Goal: Transaction & Acquisition: Purchase product/service

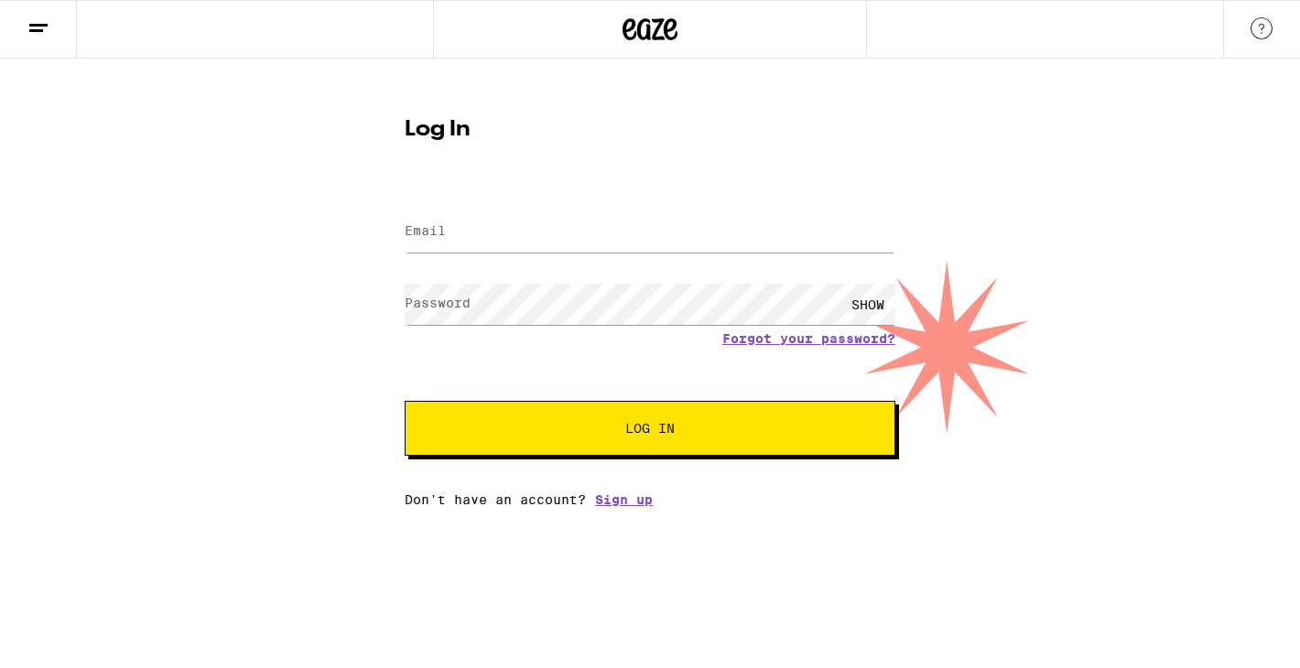
click at [443, 305] on div "Password SHOW" at bounding box center [650, 304] width 491 height 54
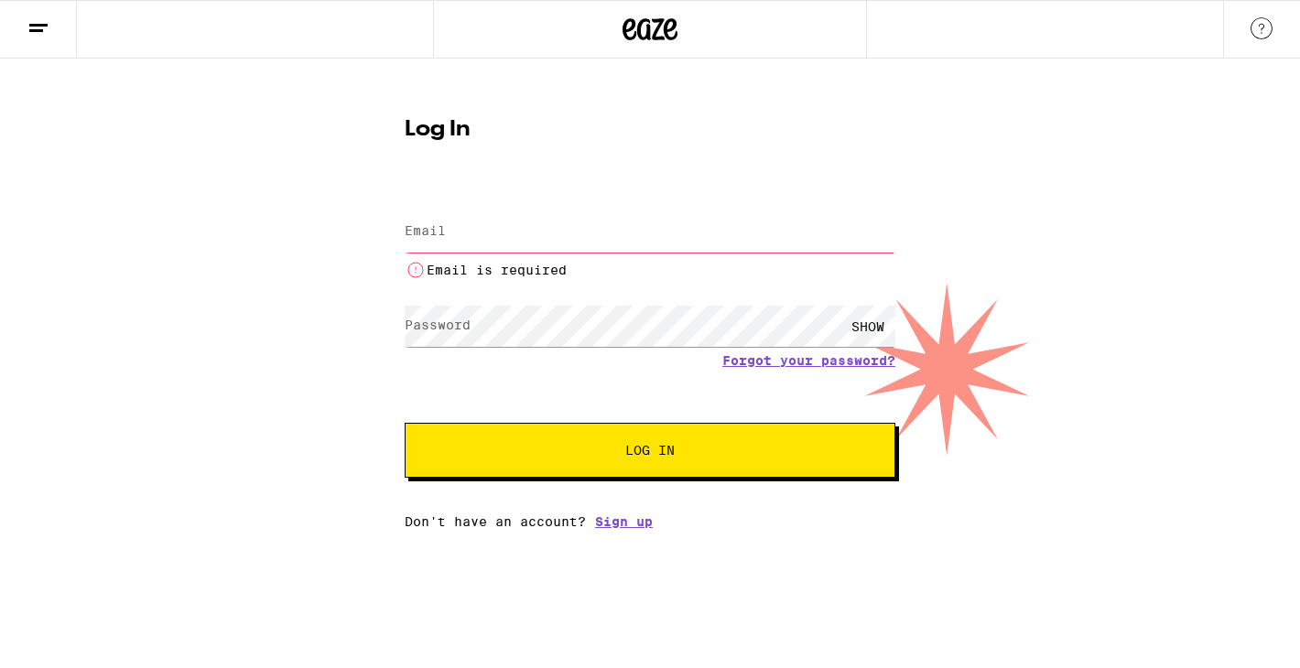
click at [430, 330] on label "Password" at bounding box center [438, 325] width 66 height 15
click at [447, 221] on input "Email" at bounding box center [650, 231] width 491 height 41
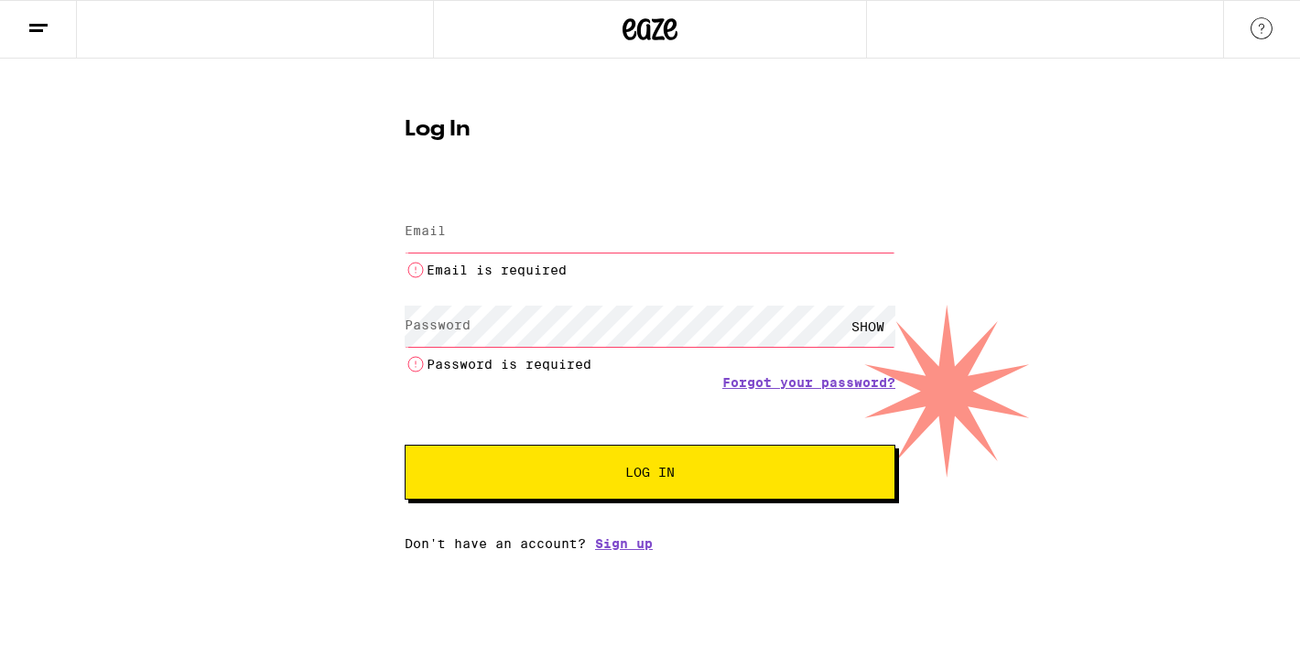
type input "brilliancewinz@gmail.com"
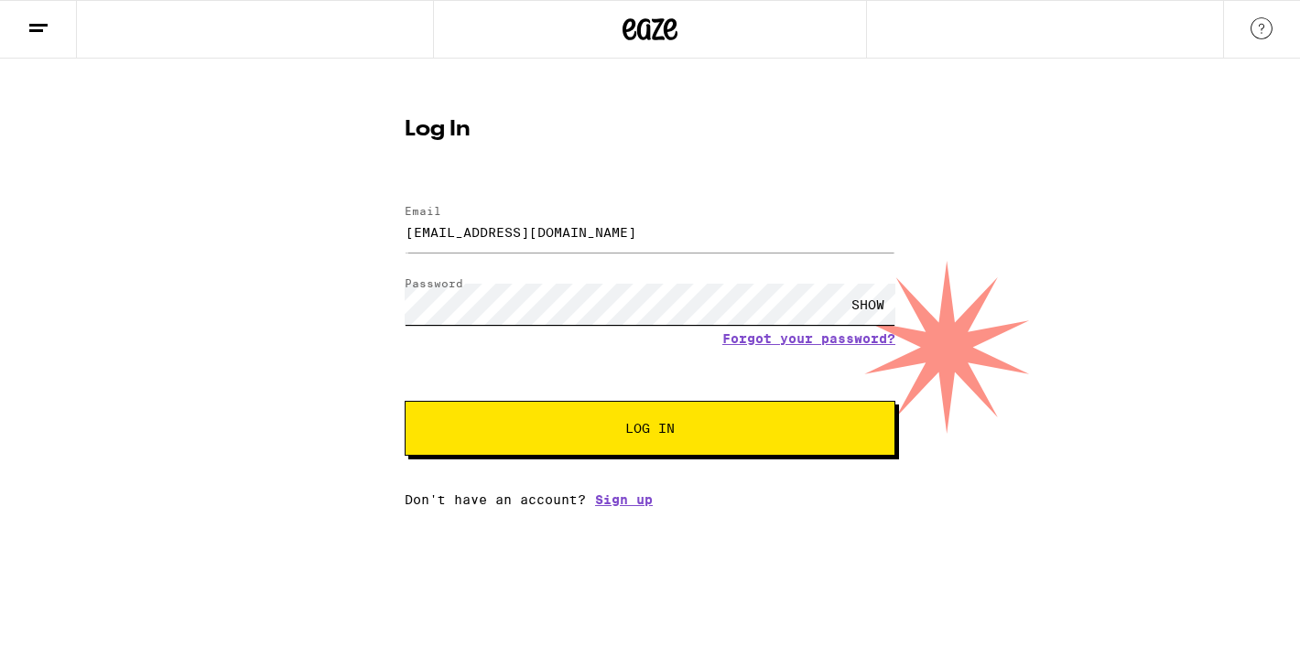
click at [405, 401] on button "Log In" at bounding box center [650, 428] width 491 height 55
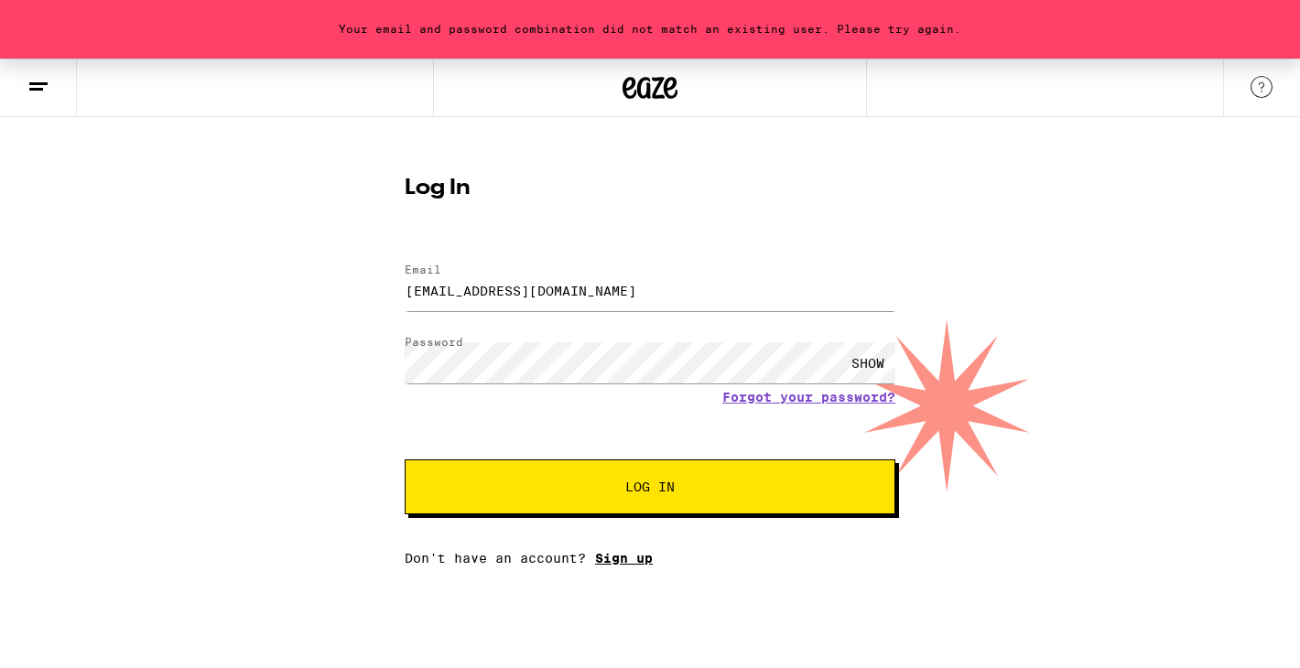
click at [634, 558] on link "Sign up" at bounding box center [624, 558] width 58 height 15
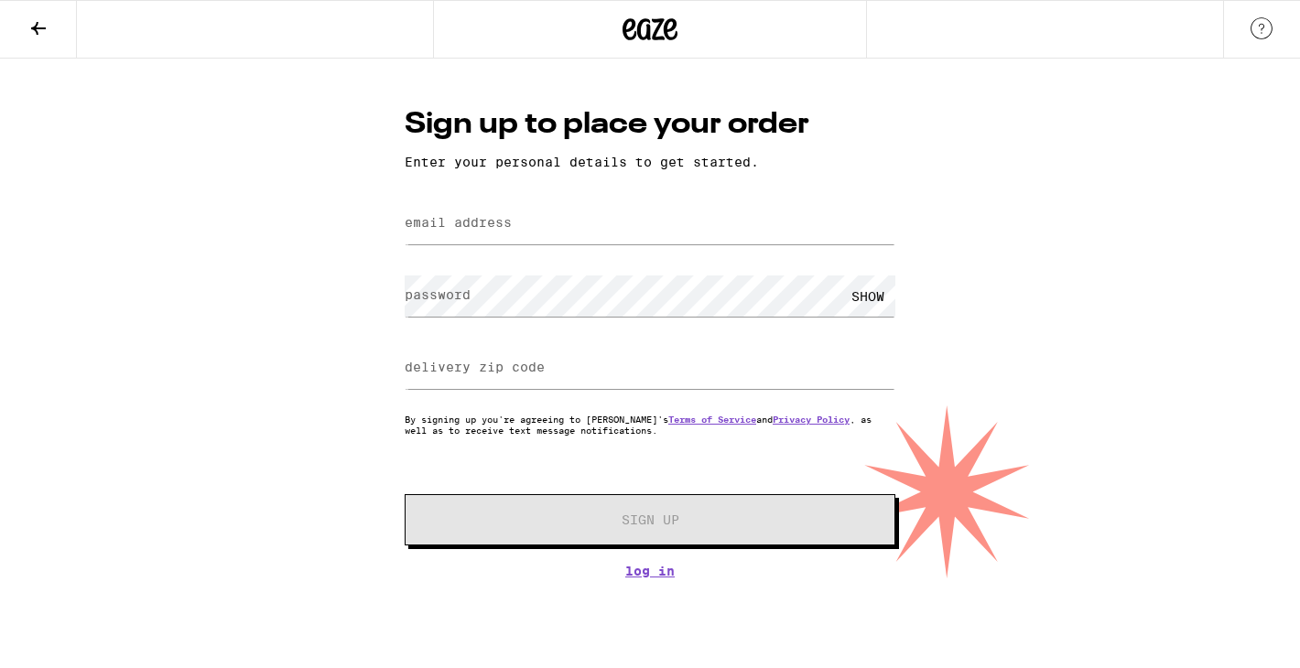
click at [485, 218] on label "email address" at bounding box center [458, 222] width 107 height 15
click at [487, 223] on label "email address" at bounding box center [458, 222] width 107 height 15
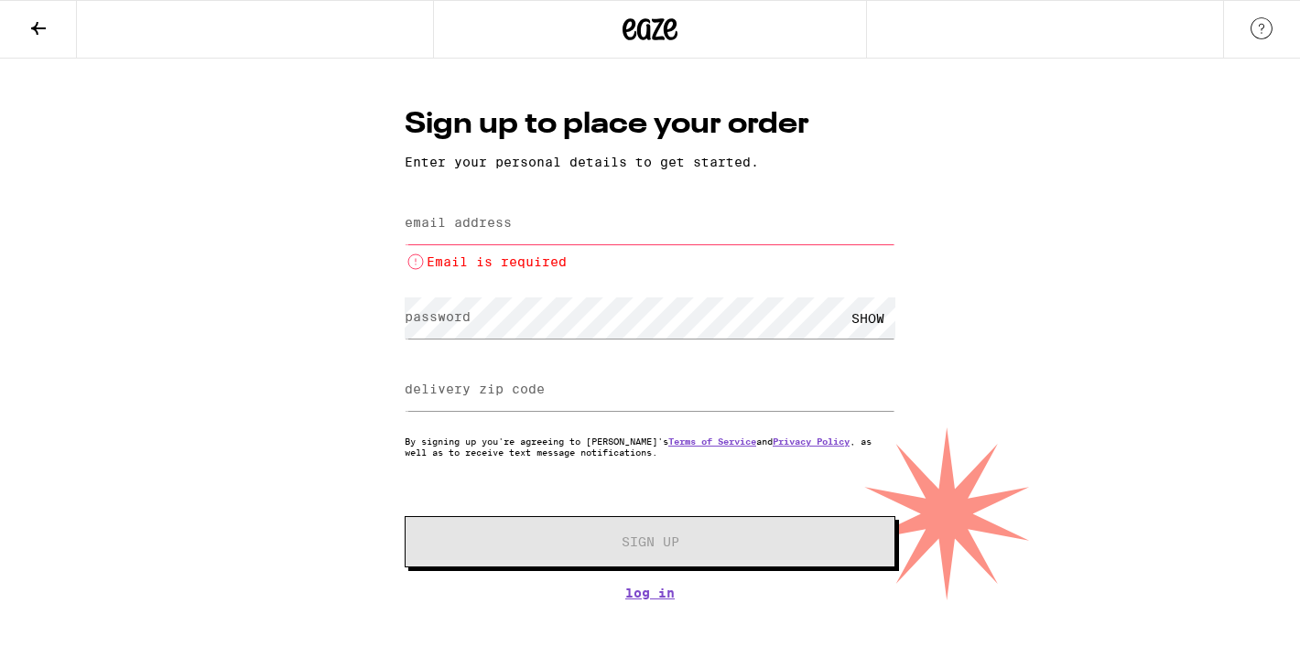
click at [491, 241] on input "email address" at bounding box center [650, 223] width 491 height 41
type input "brilliancewinz@gmail.com"
type input "90061"
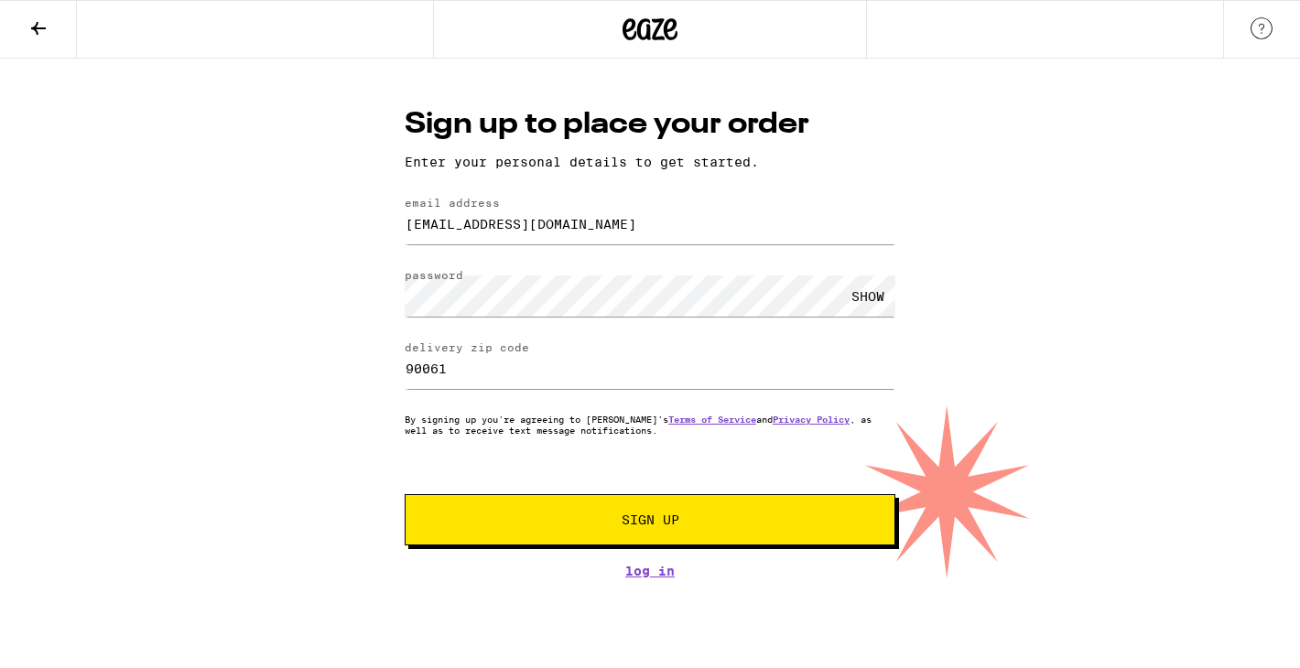
click at [624, 511] on button "Sign Up" at bounding box center [650, 519] width 491 height 51
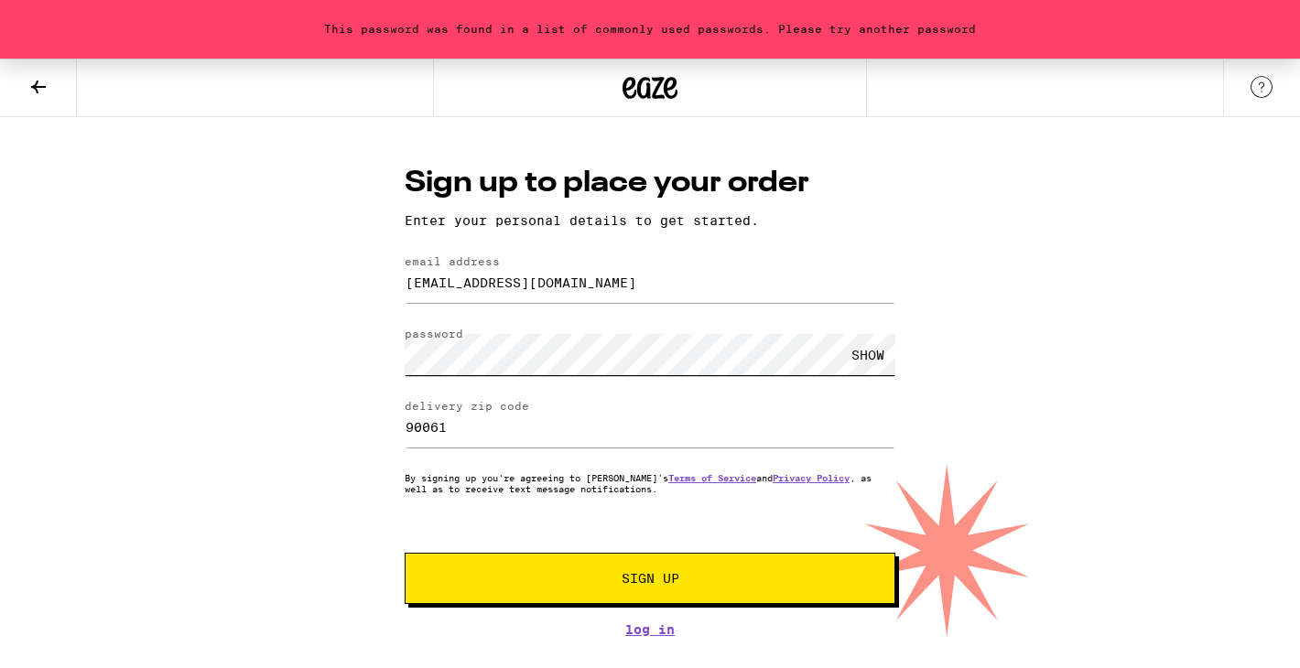
click at [339, 352] on div "This password was found in a list of commonly used passwords. Please try anothe…" at bounding box center [650, 348] width 1300 height 579
click at [405, 553] on button "Sign Up" at bounding box center [650, 578] width 491 height 51
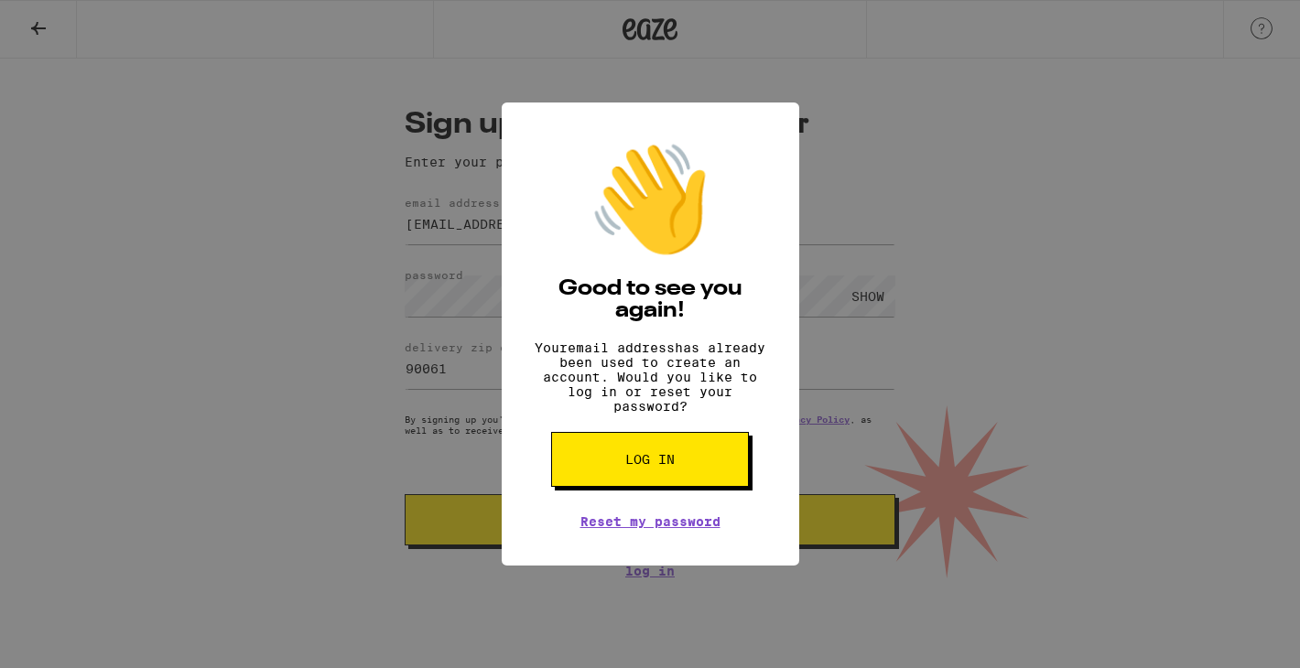
click at [954, 192] on div "👋 Good to see you again! Your email address has already been used to create an …" at bounding box center [650, 334] width 1300 height 668
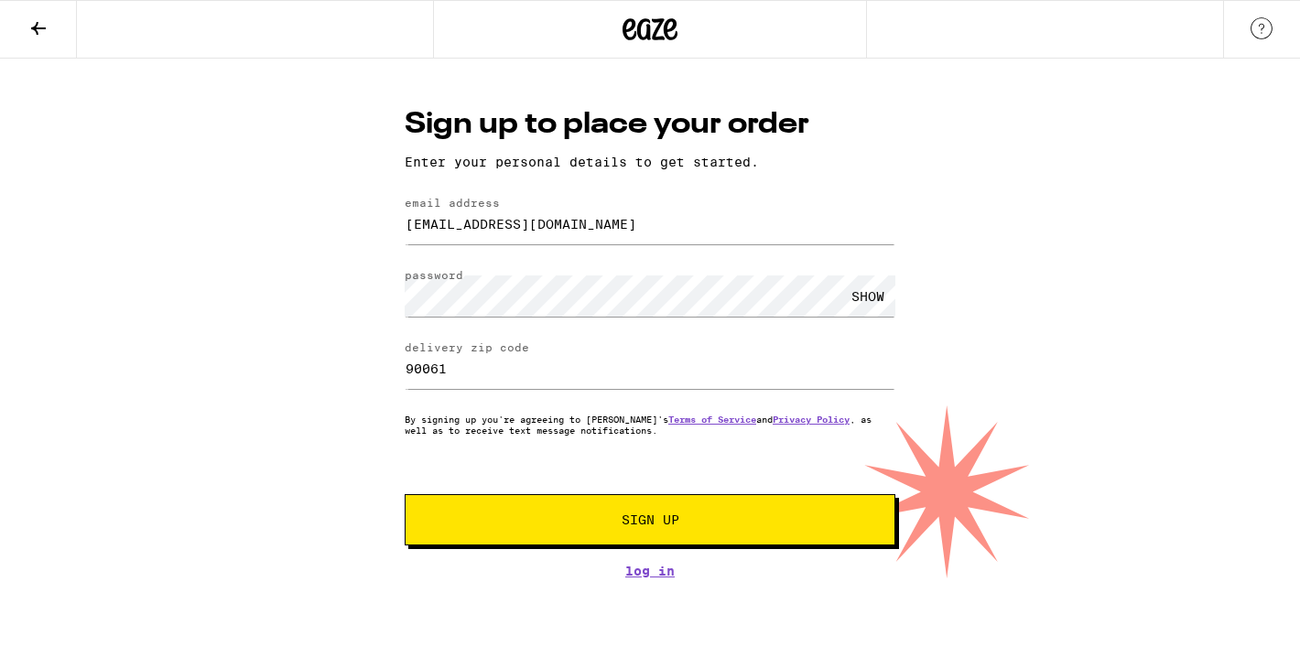
click at [691, 516] on button "Sign Up" at bounding box center [650, 519] width 491 height 51
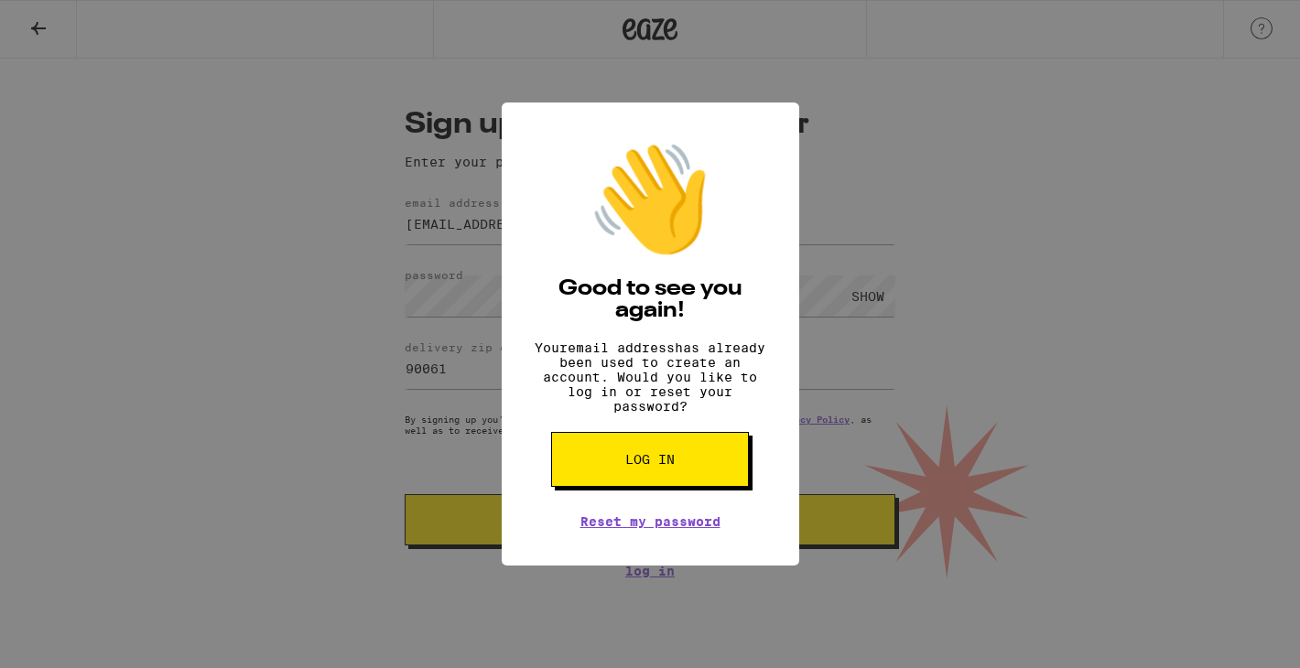
click at [683, 487] on button "Log in" at bounding box center [650, 459] width 198 height 55
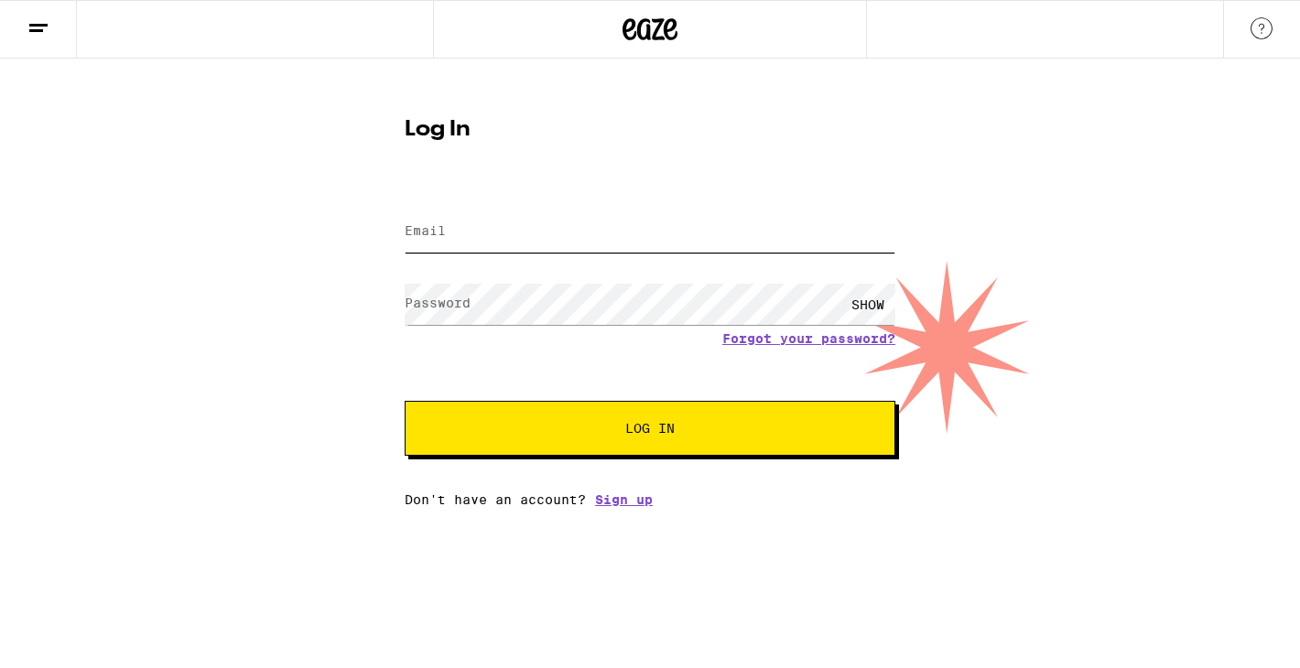
click at [492, 230] on input "Email" at bounding box center [650, 231] width 491 height 41
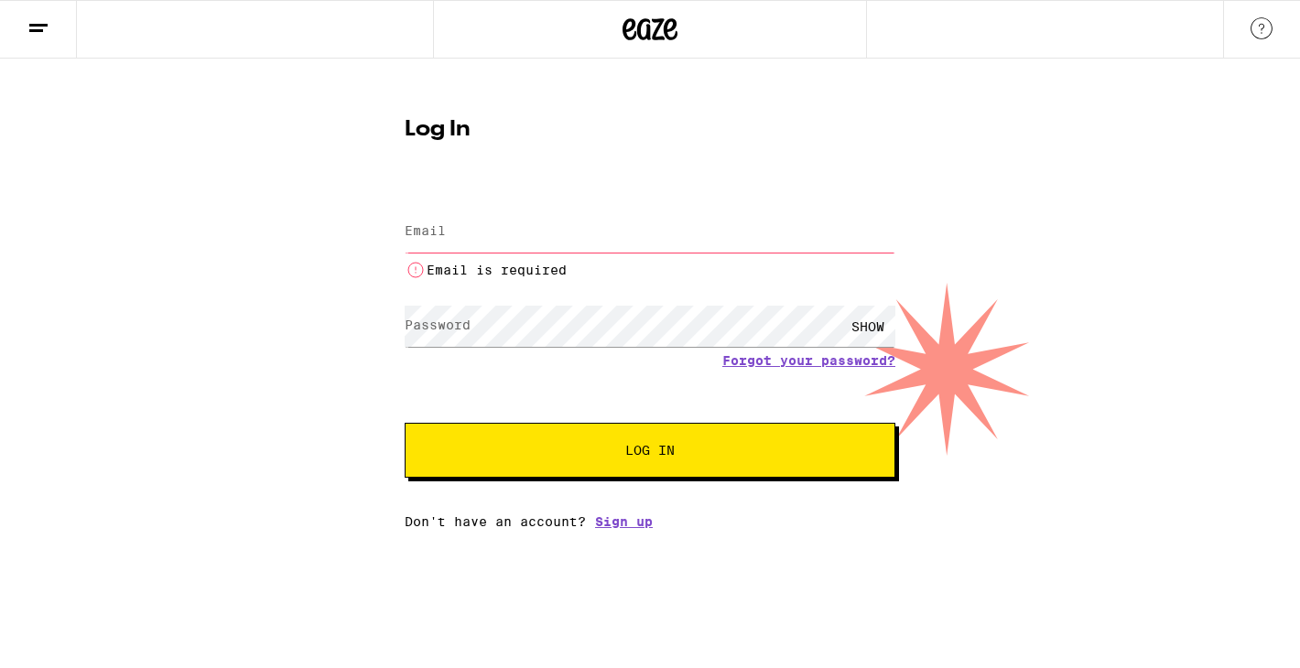
click at [613, 231] on input "Email" at bounding box center [650, 231] width 491 height 41
click at [558, 247] on input "Email" at bounding box center [650, 231] width 491 height 41
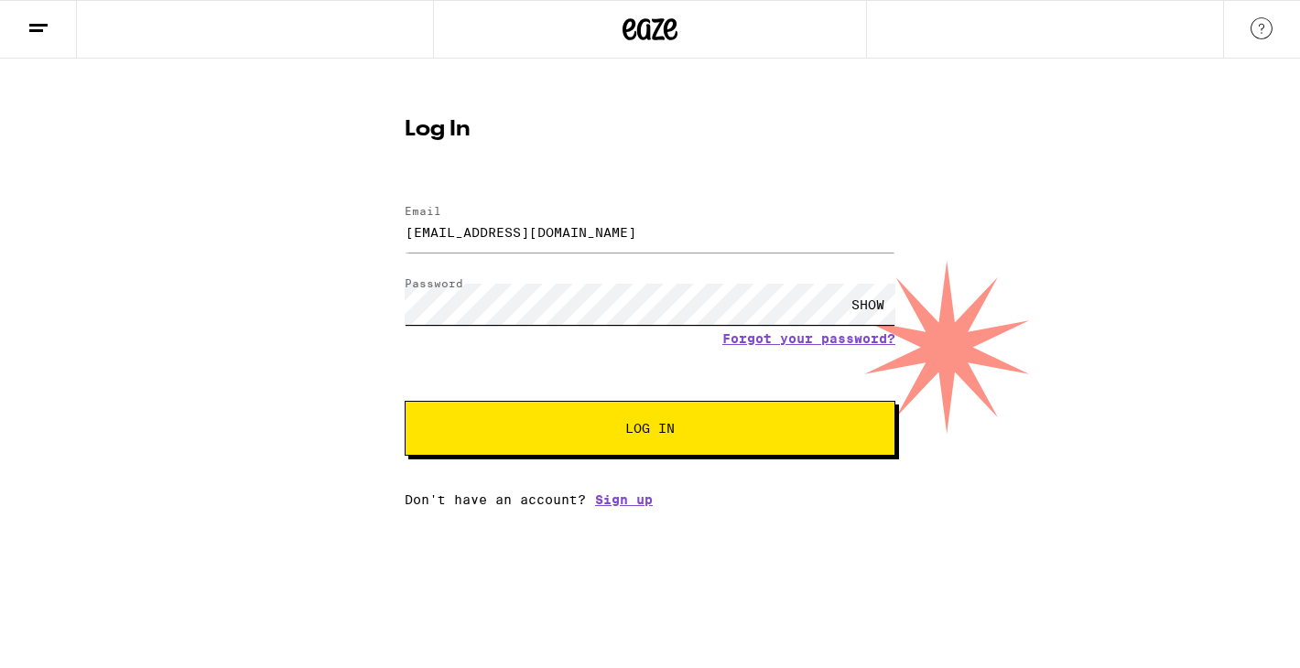
click at [337, 266] on div "Log In Email Email brilliancewinz@gmail.com Password Password SHOW Forgot your …" at bounding box center [650, 283] width 1300 height 449
click at [405, 401] on button "Log In" at bounding box center [650, 428] width 491 height 55
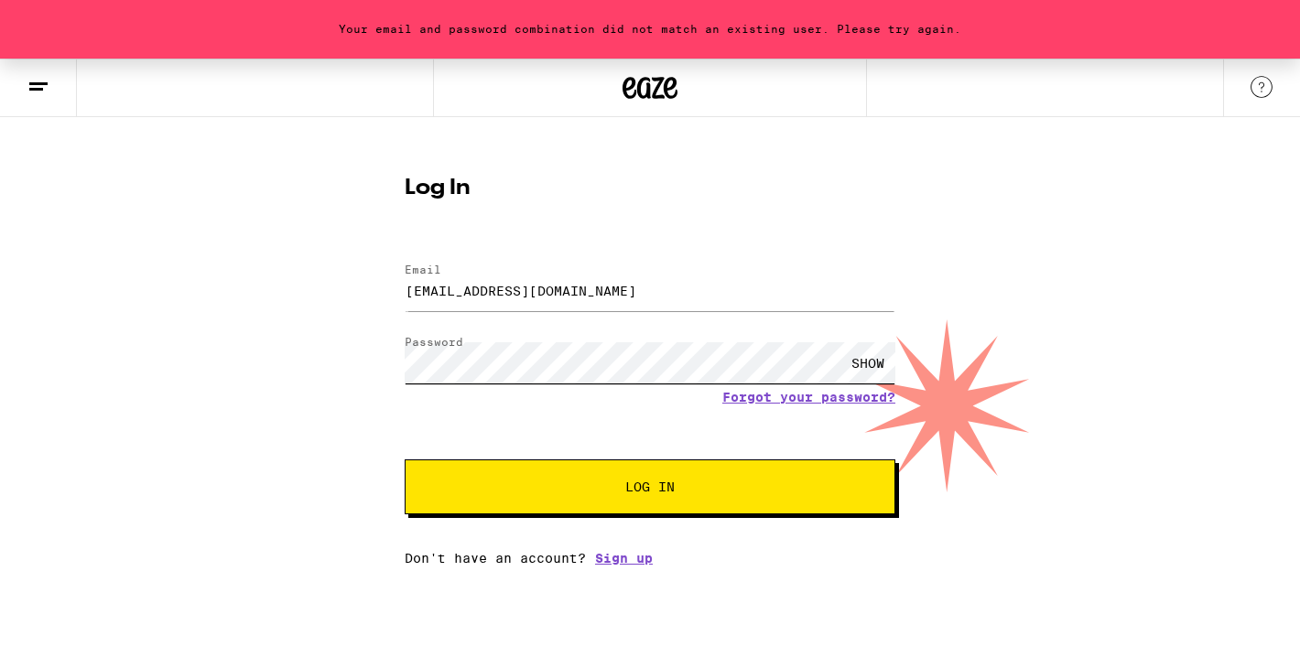
click at [306, 327] on div "Your email and password combination did not match an existing user. Please try …" at bounding box center [650, 312] width 1300 height 507
click at [405, 460] on button "Log In" at bounding box center [650, 487] width 491 height 55
click at [370, 395] on div "Your email and password combination did not match an existing user. Please try …" at bounding box center [650, 312] width 1300 height 507
click at [297, 307] on div "Your email and password combination did not match an existing user. Please try …" at bounding box center [650, 312] width 1300 height 507
click at [345, 461] on div "Your email and password combination did not match an existing user. Please try …" at bounding box center [650, 312] width 1300 height 507
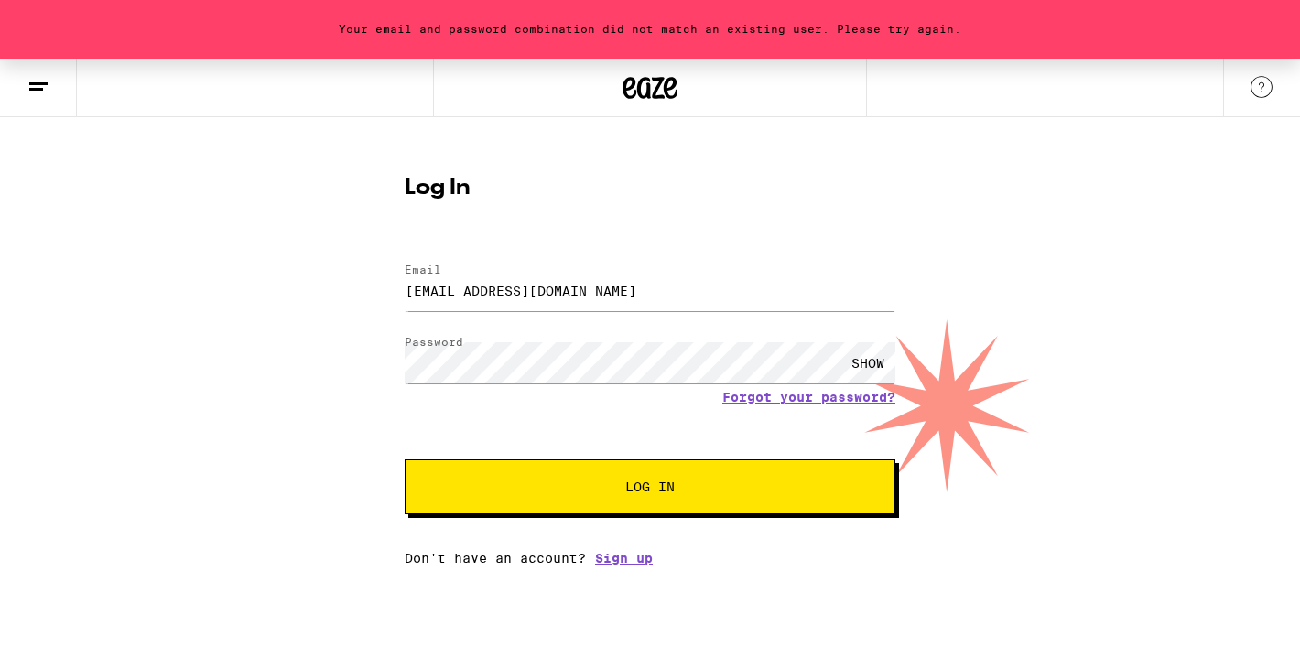
click at [454, 487] on button "Log In" at bounding box center [650, 487] width 491 height 55
click at [871, 359] on div "SHOW" at bounding box center [867, 362] width 55 height 41
click at [646, 299] on input "brilliancewinz@gmail.com" at bounding box center [650, 290] width 491 height 41
drag, startPoint x: 646, startPoint y: 297, endPoint x: 249, endPoint y: 208, distance: 407.1
click at [249, 208] on div "Your email and password combination did not match an existing user. Please try …" at bounding box center [650, 312] width 1300 height 507
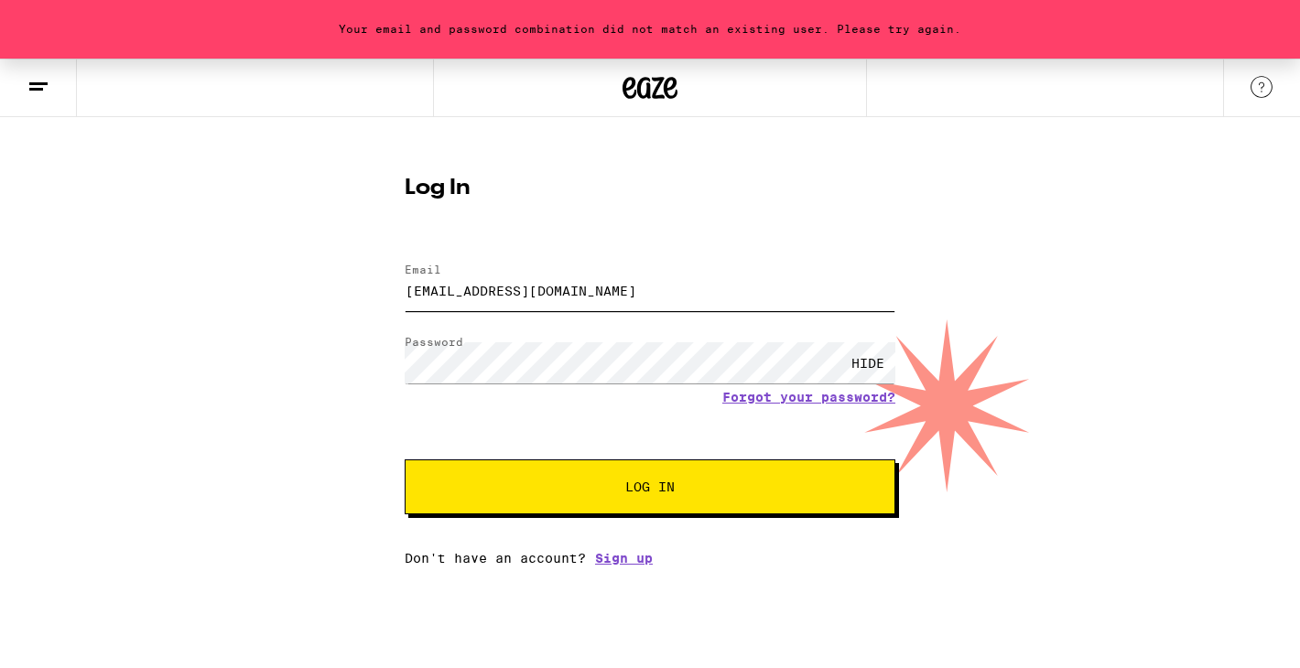
type input "brilliancewinz@gmail.com"
click at [453, 491] on button "Log In" at bounding box center [650, 487] width 491 height 55
click at [735, 403] on link "Forgot your password?" at bounding box center [808, 397] width 173 height 15
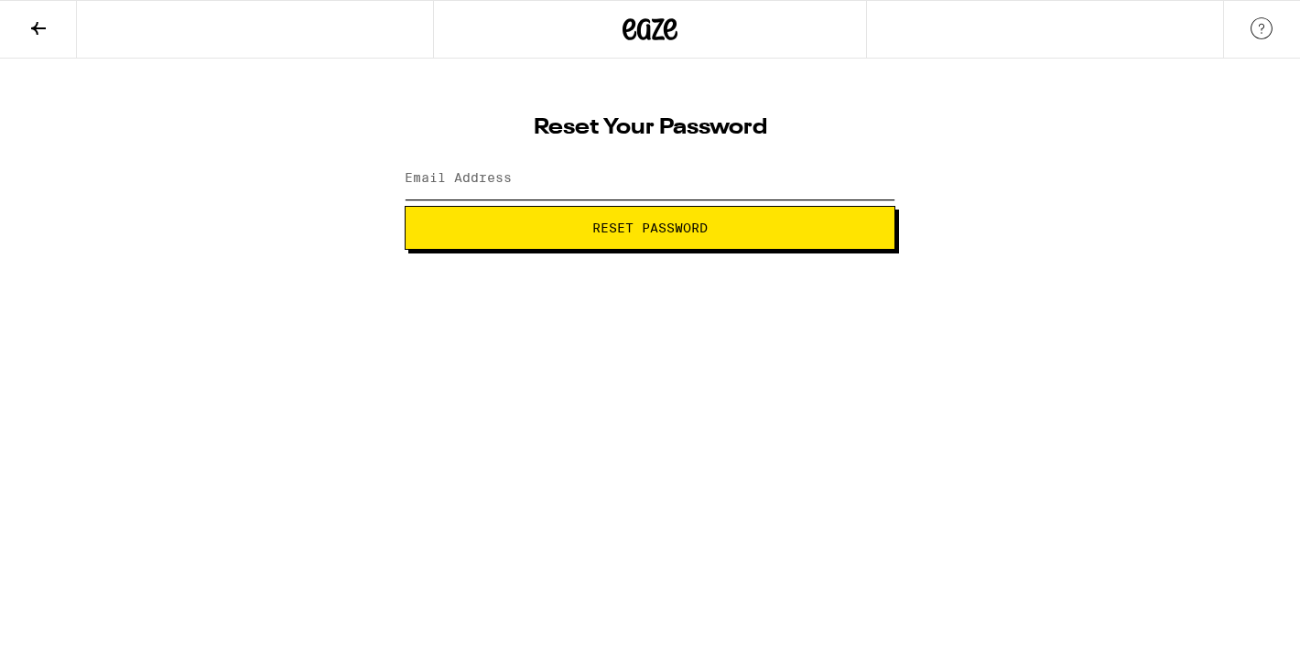
click at [609, 185] on input "Email Address" at bounding box center [650, 178] width 491 height 41
type input "brilliancewinz@gmail.com"
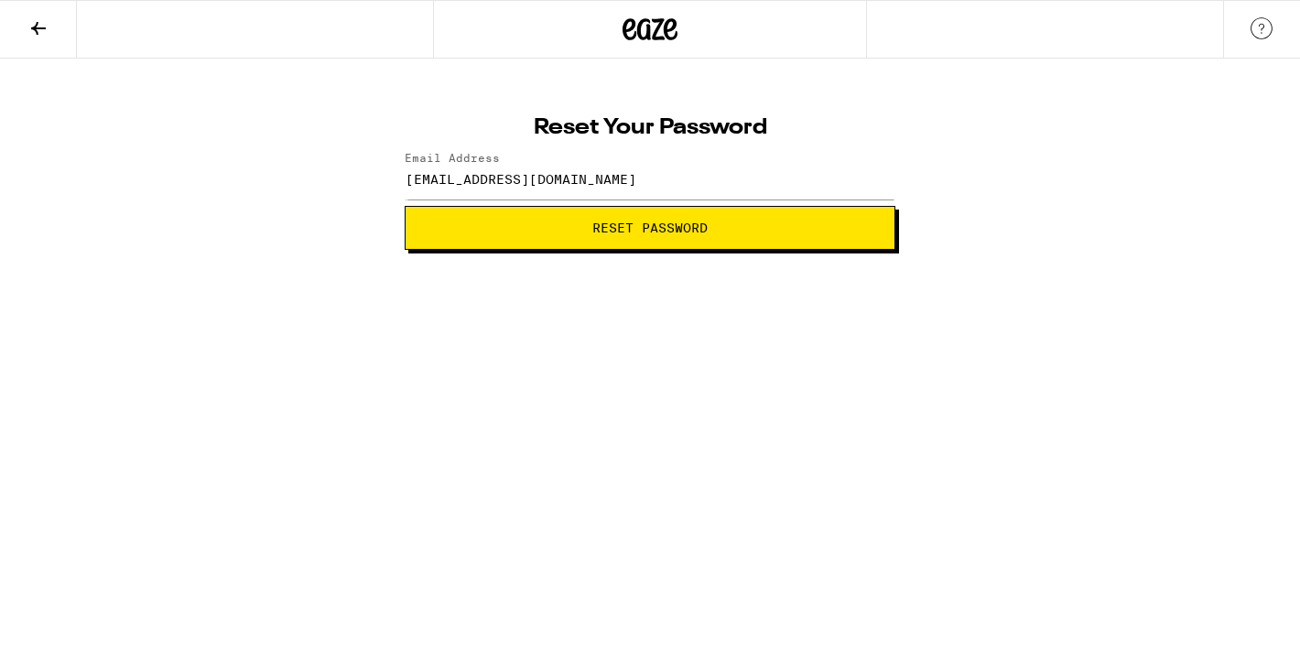
click at [596, 228] on span "Reset Password" at bounding box center [649, 228] width 115 height 13
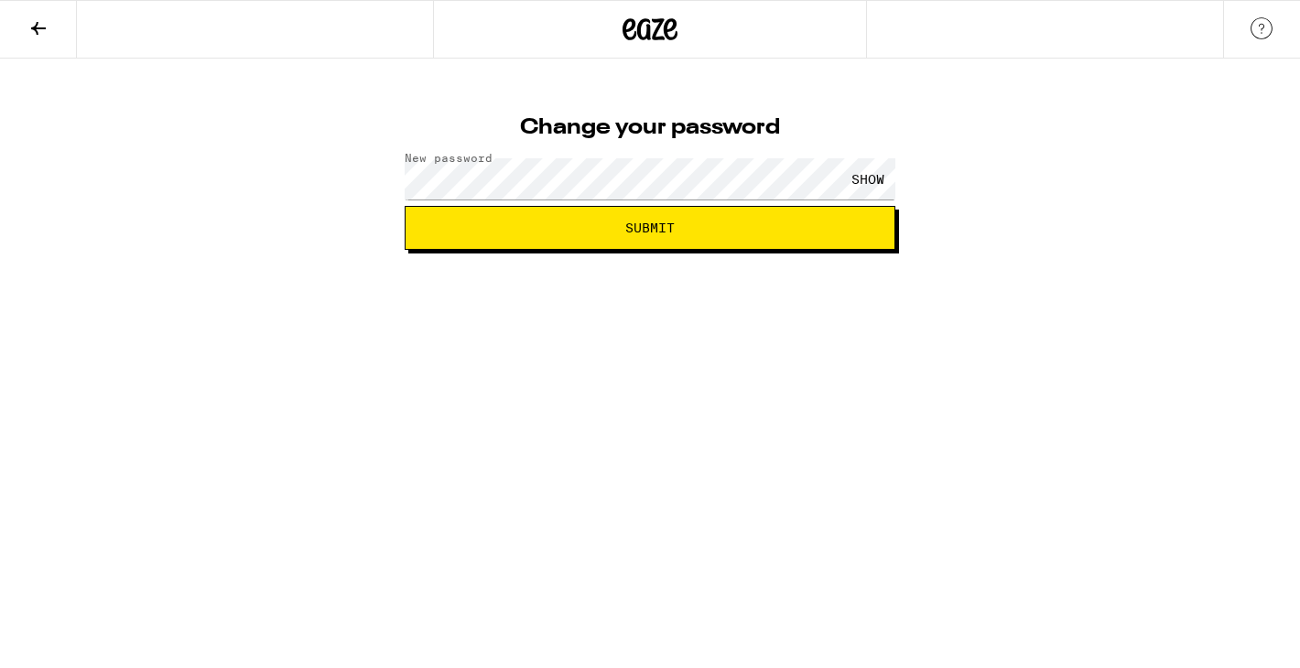
click at [662, 250] on html "Change your password New password SHOW Submit" at bounding box center [650, 125] width 1300 height 250
click at [664, 222] on span "Submit" at bounding box center [649, 228] width 49 height 13
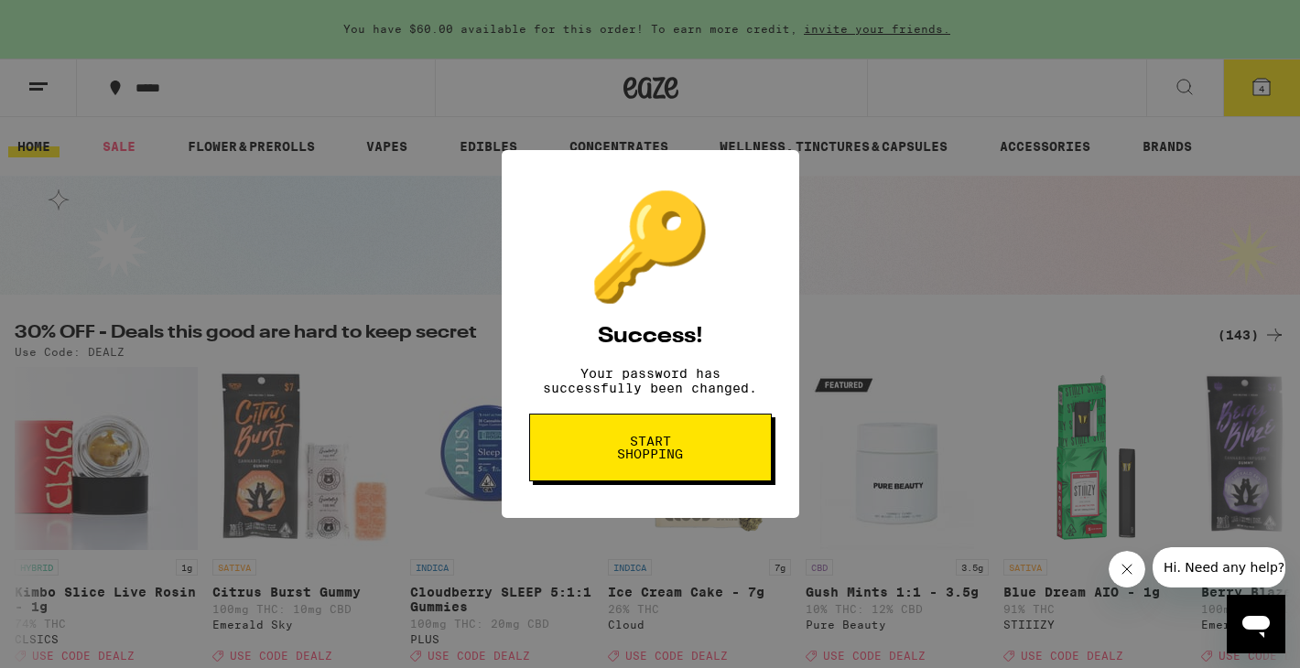
click at [797, 17] on div "🔑 Success! Your password has successfully been changed. Start shopping" at bounding box center [650, 334] width 1300 height 668
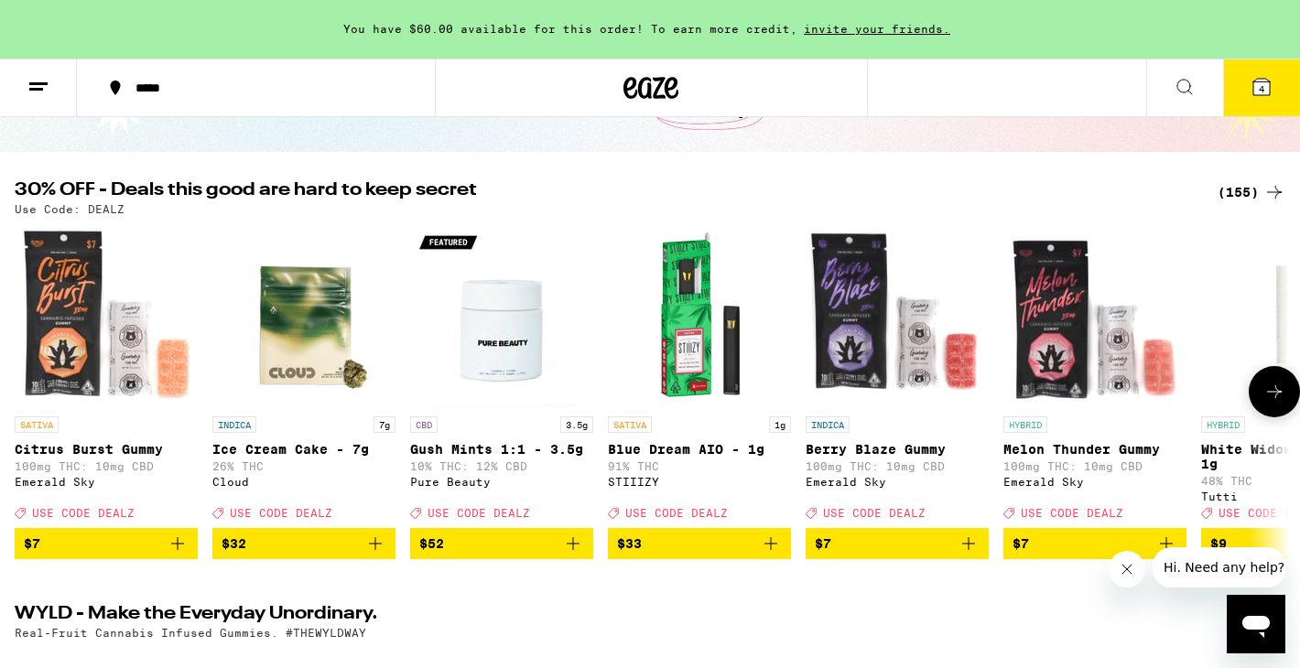
scroll to position [144, 0]
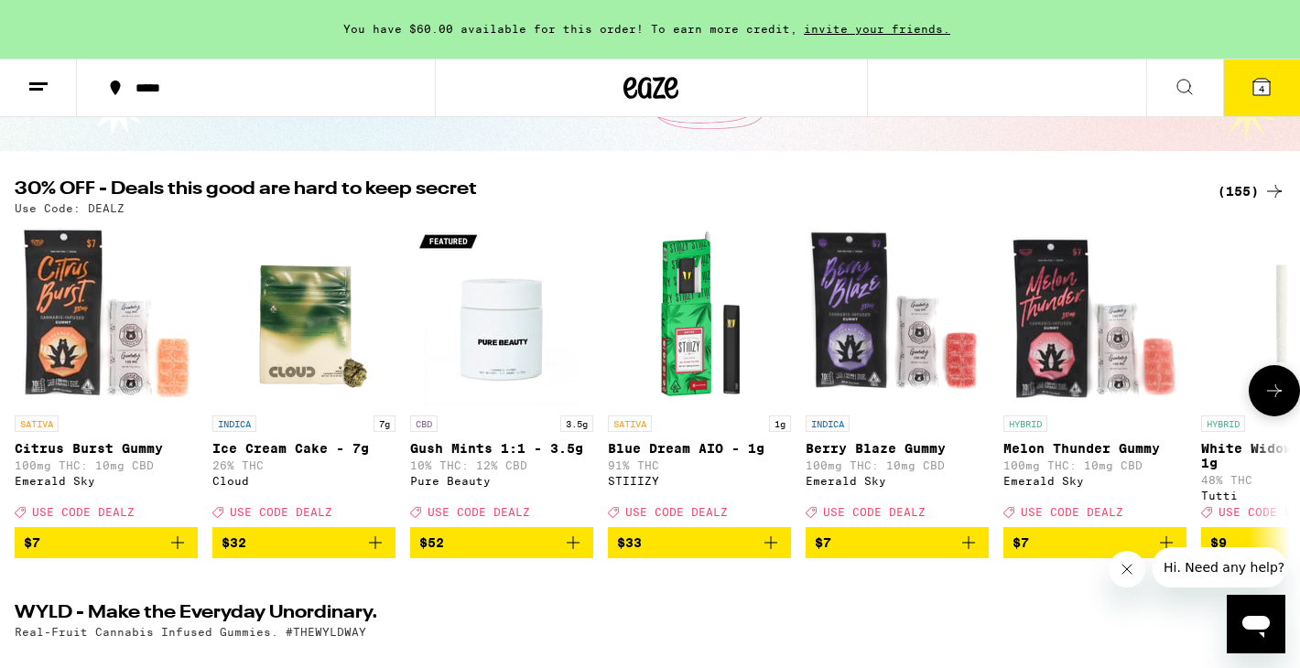
click at [689, 335] on img "Open page for Blue Dream AIO - 1g from STIIIZY" at bounding box center [699, 314] width 183 height 183
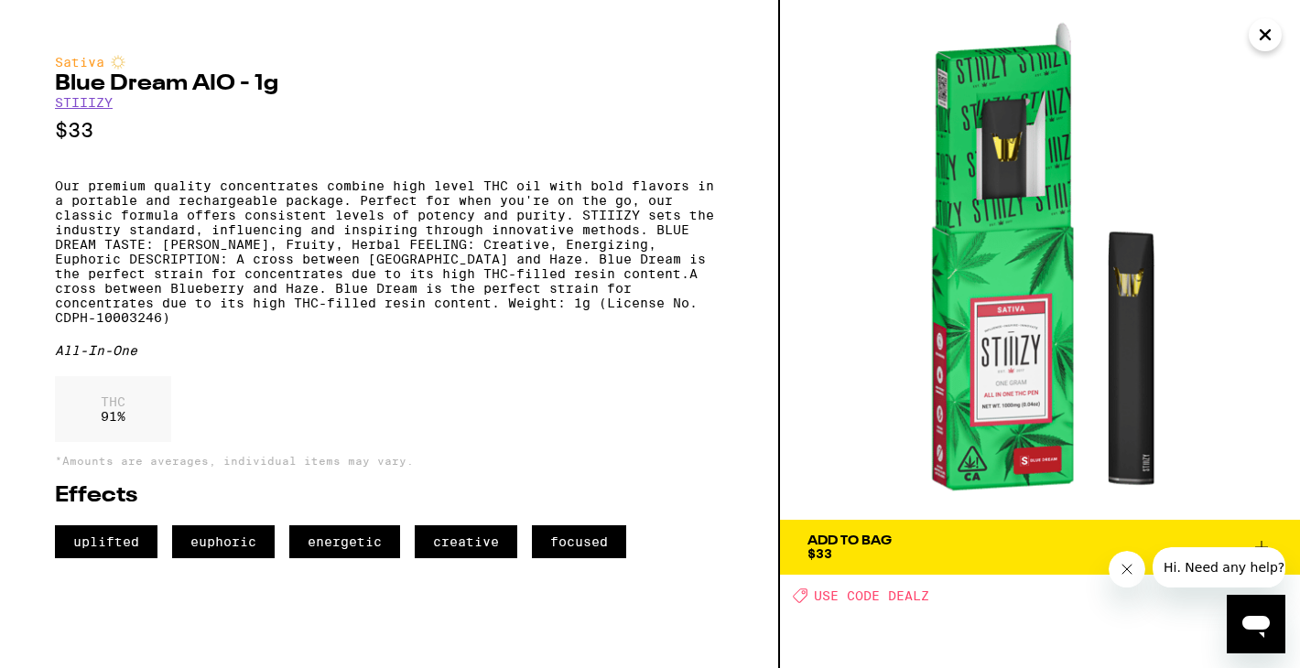
click at [902, 544] on span "Add To Bag $33" at bounding box center [1039, 548] width 465 height 26
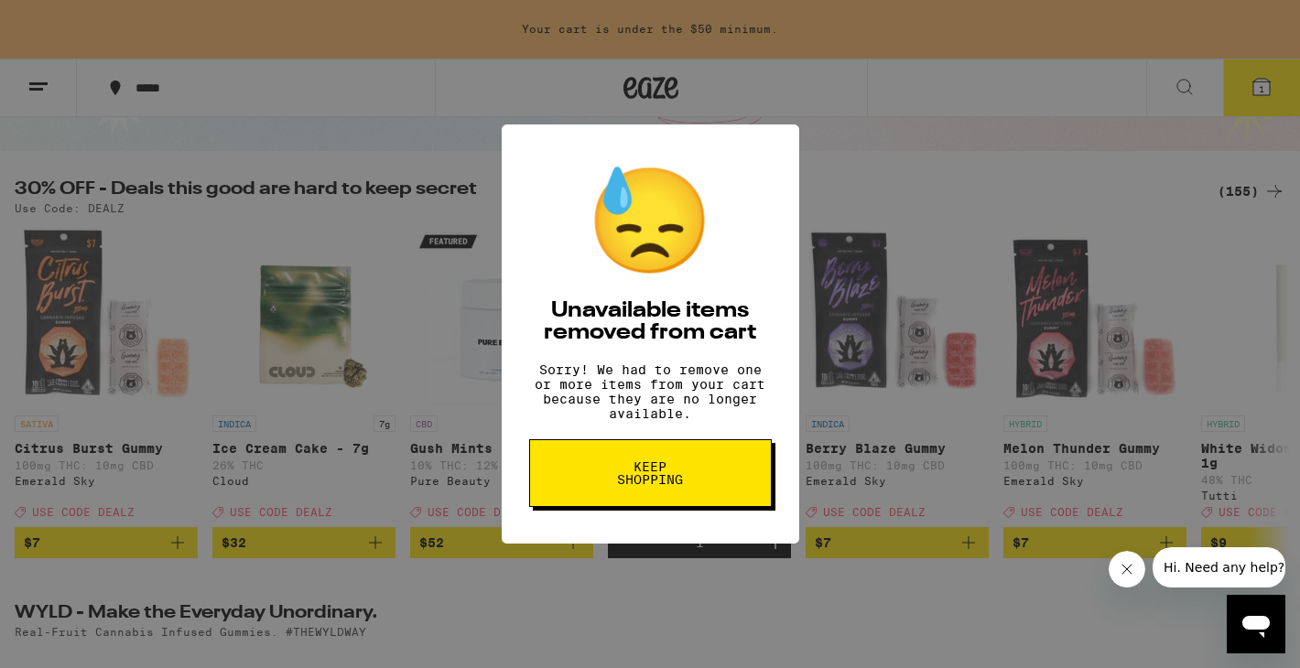
click at [913, 185] on div "😓 Unavailable items removed from cart Sorry! We had to remove one or more items…" at bounding box center [650, 334] width 1300 height 668
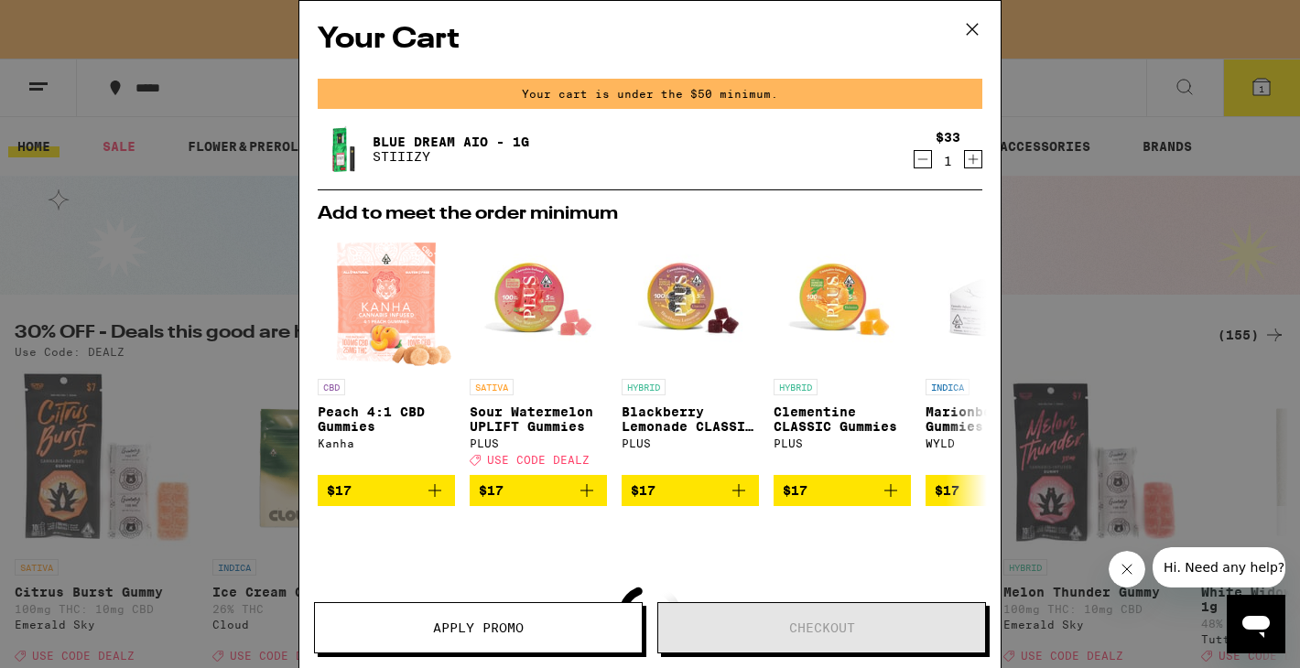
click at [965, 33] on icon at bounding box center [972, 29] width 27 height 27
